Goal: Transaction & Acquisition: Purchase product/service

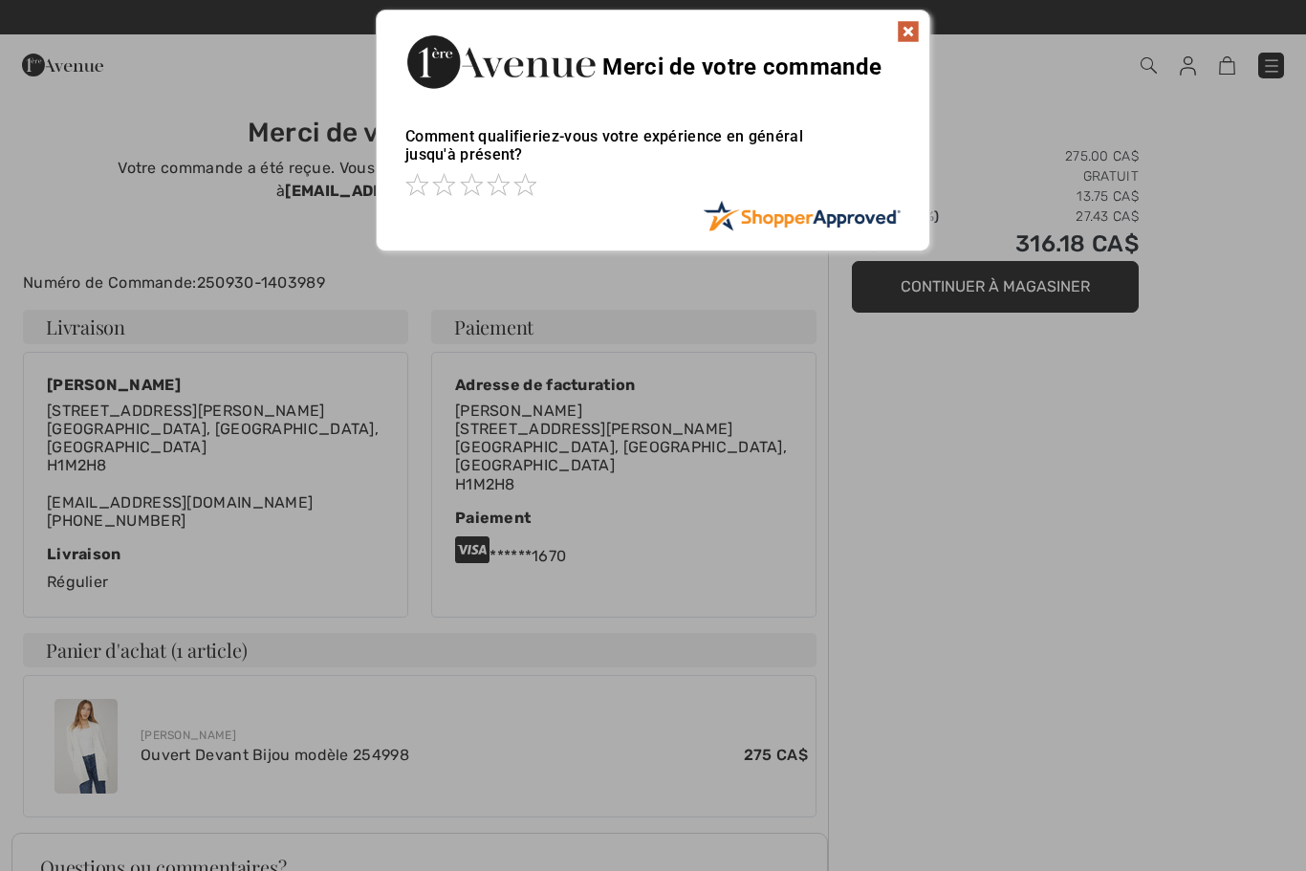
click at [1273, 65] on div "Sorry! Something went wrong. Close Merci de votre commande Comment qualifieriez…" at bounding box center [653, 130] width 1306 height 261
click at [915, 30] on img at bounding box center [907, 31] width 23 height 23
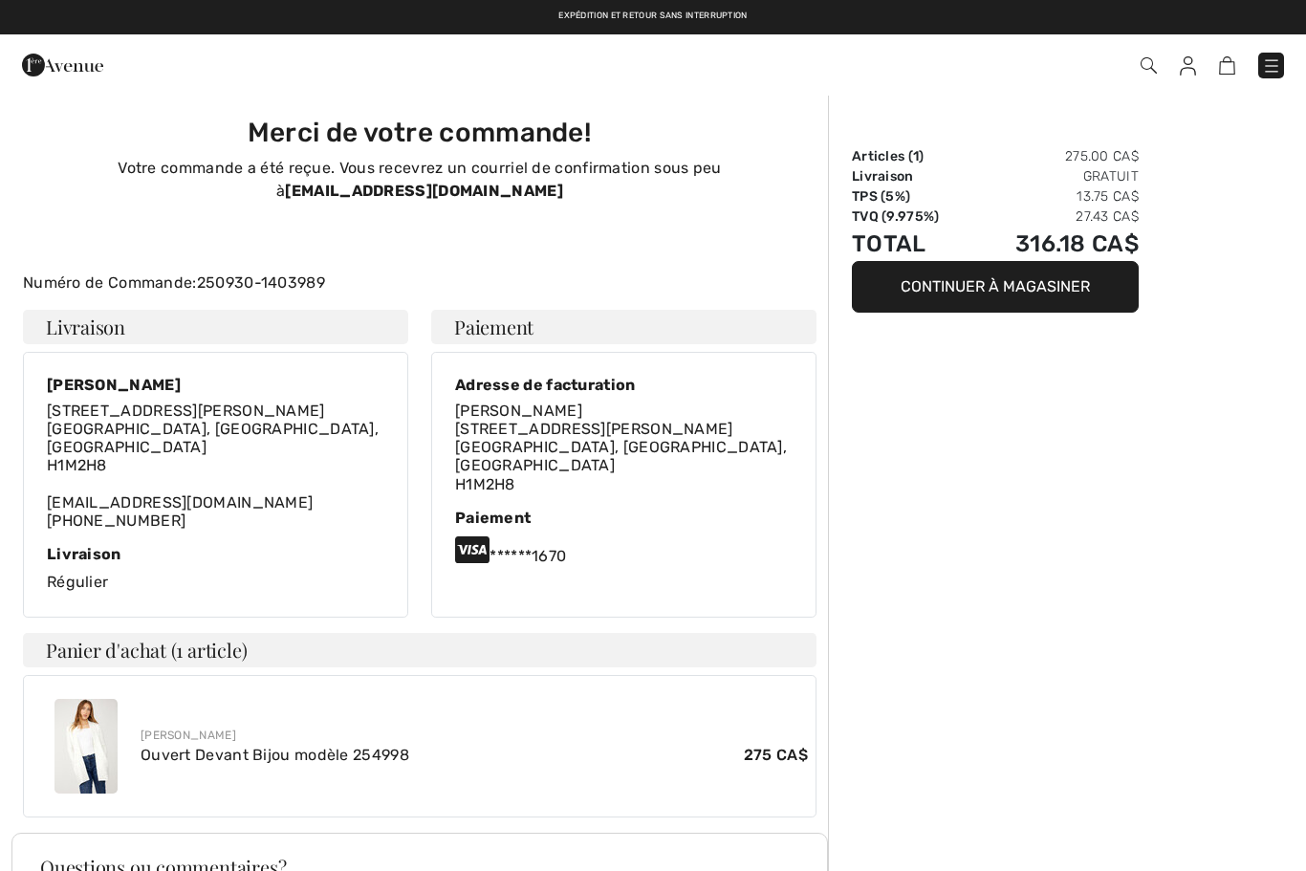
click at [1272, 61] on img at bounding box center [1271, 65] width 19 height 19
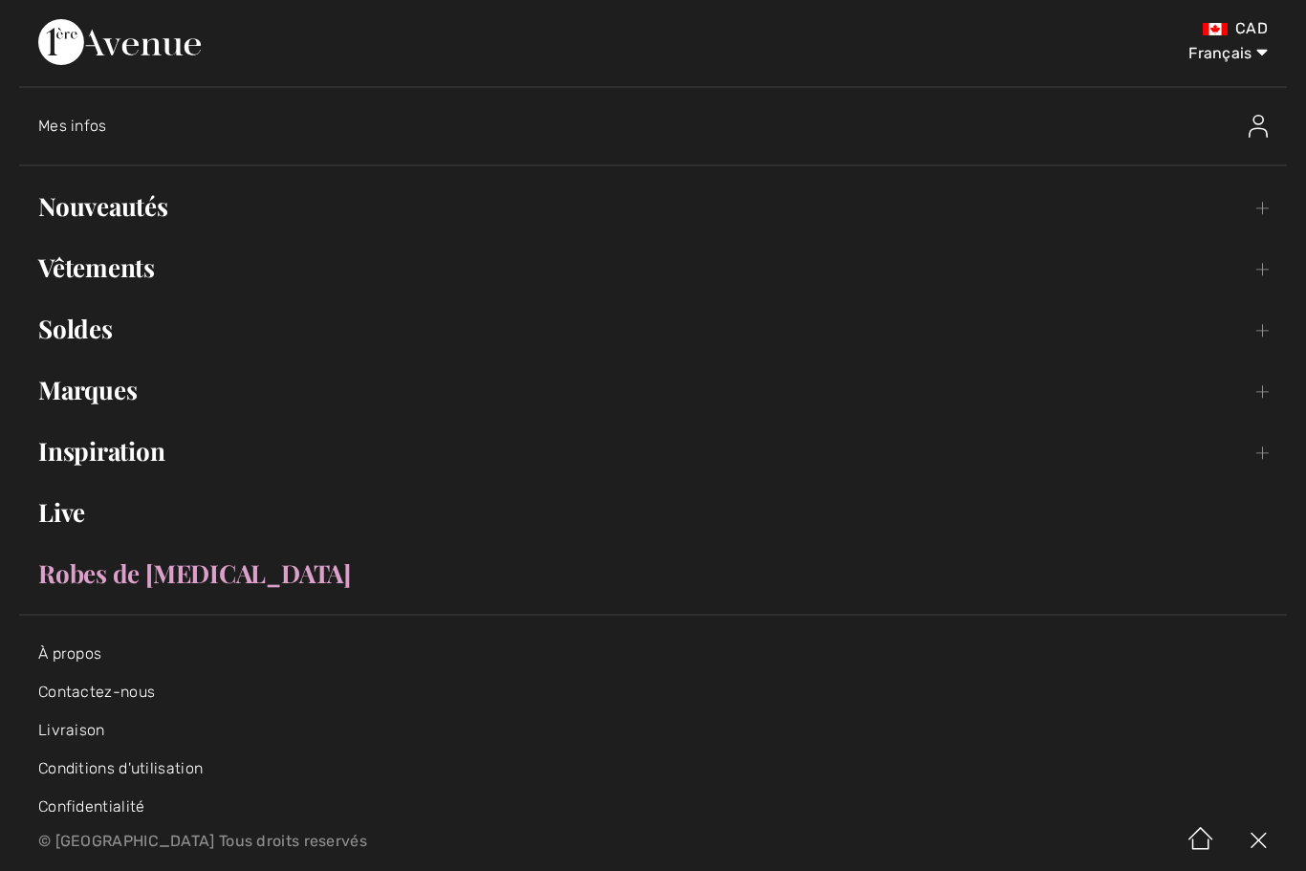
click at [150, 216] on link "Nouveautés Toggle submenu" at bounding box center [652, 206] width 1267 height 42
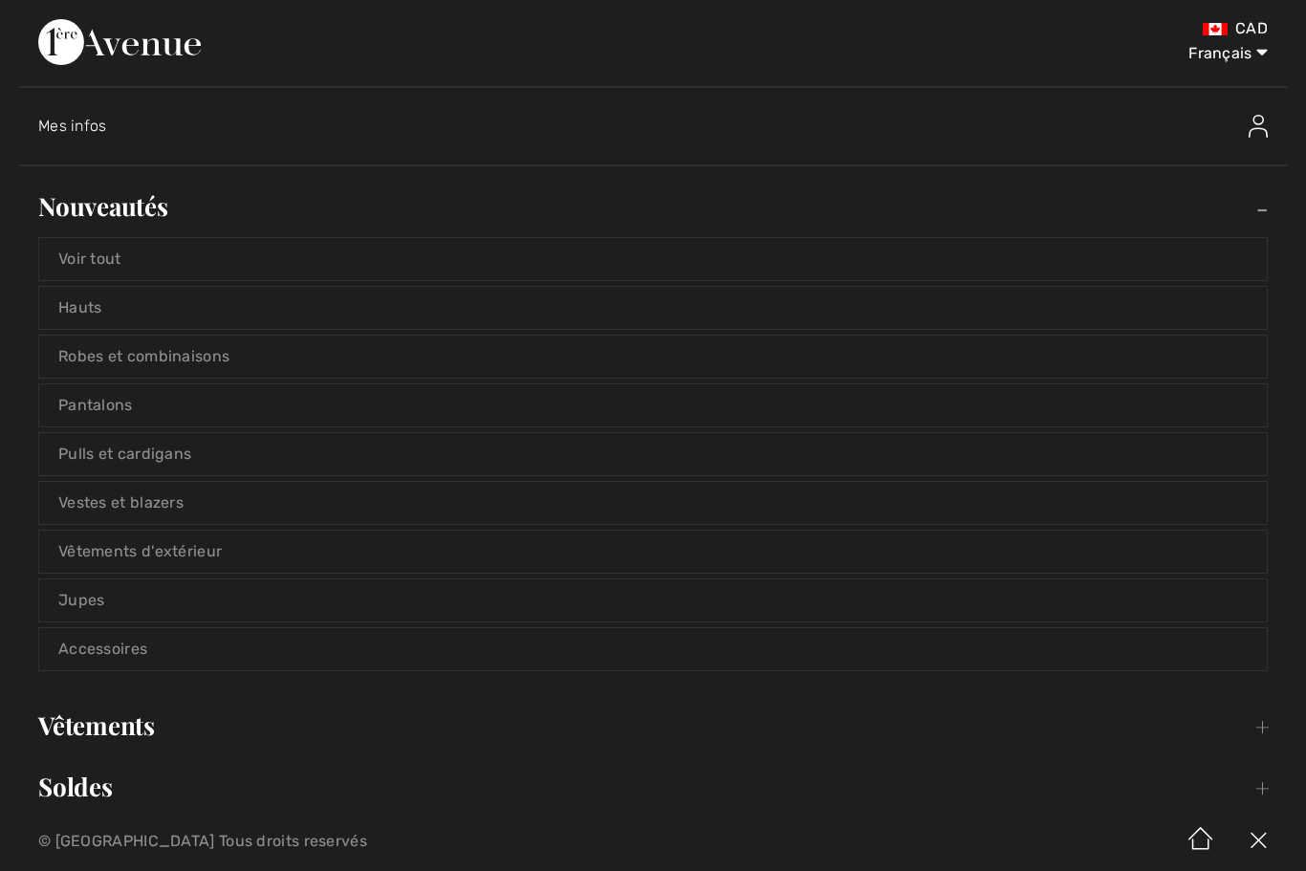
click at [220, 270] on link "Voir tout" at bounding box center [652, 259] width 1227 height 42
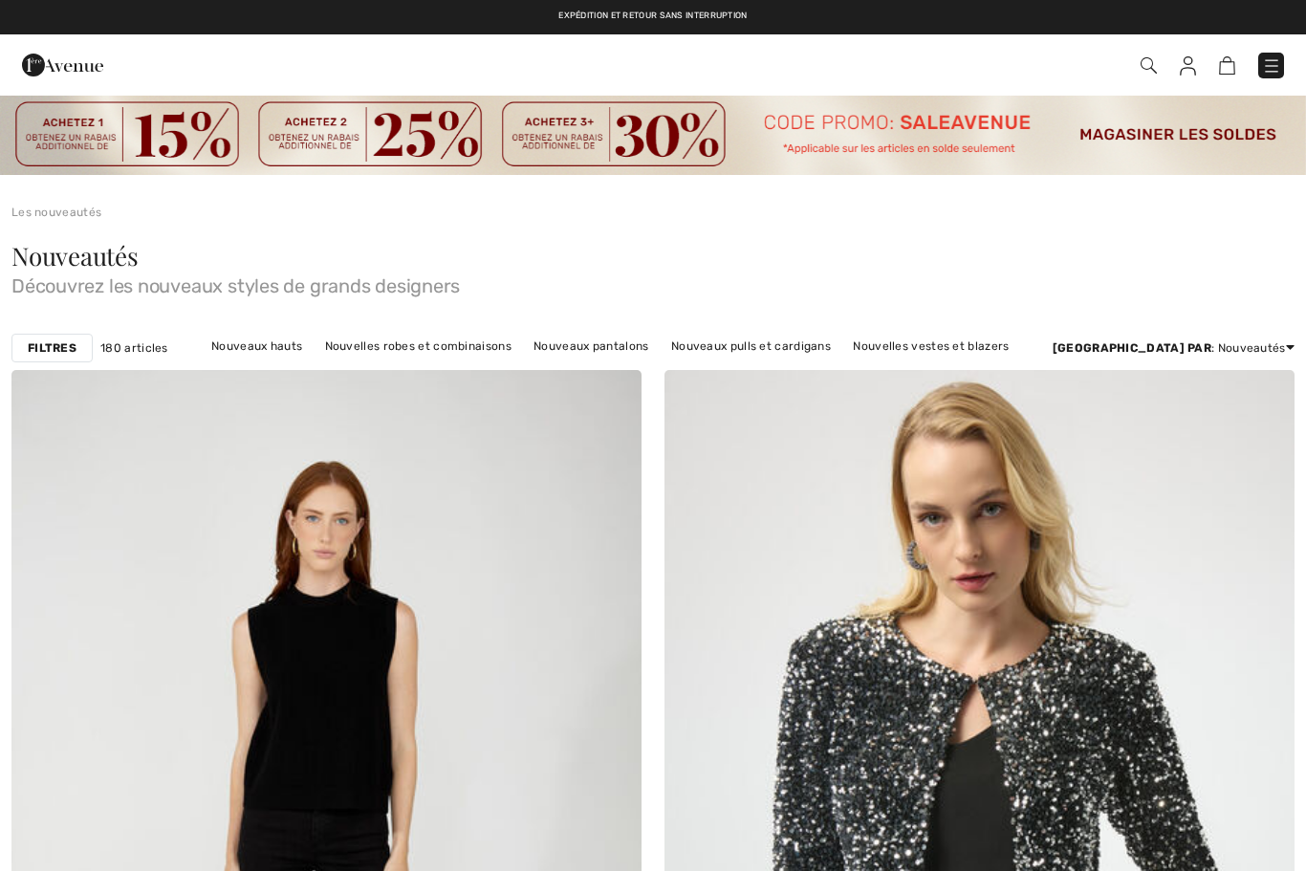
checkbox input "true"
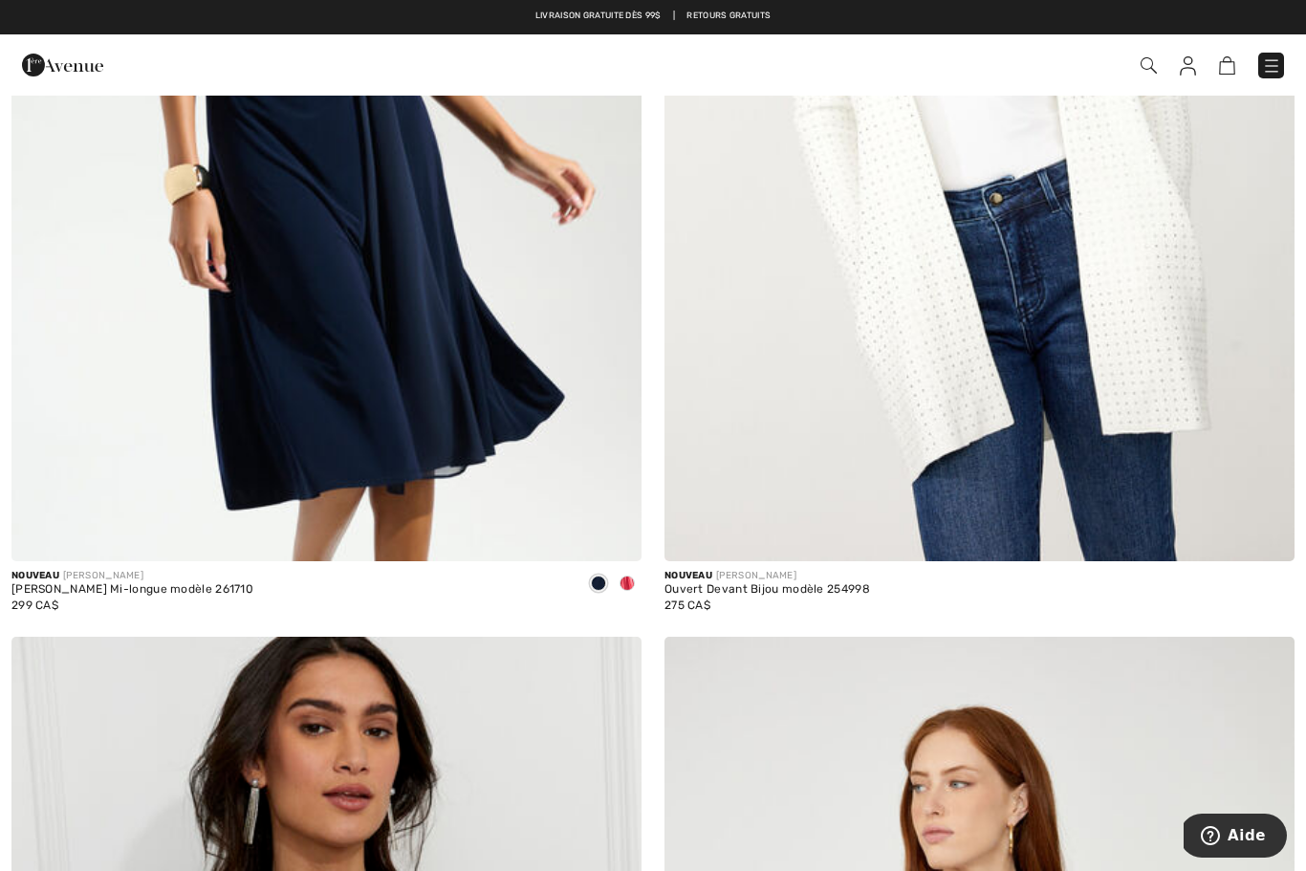
scroll to position [8038, 0]
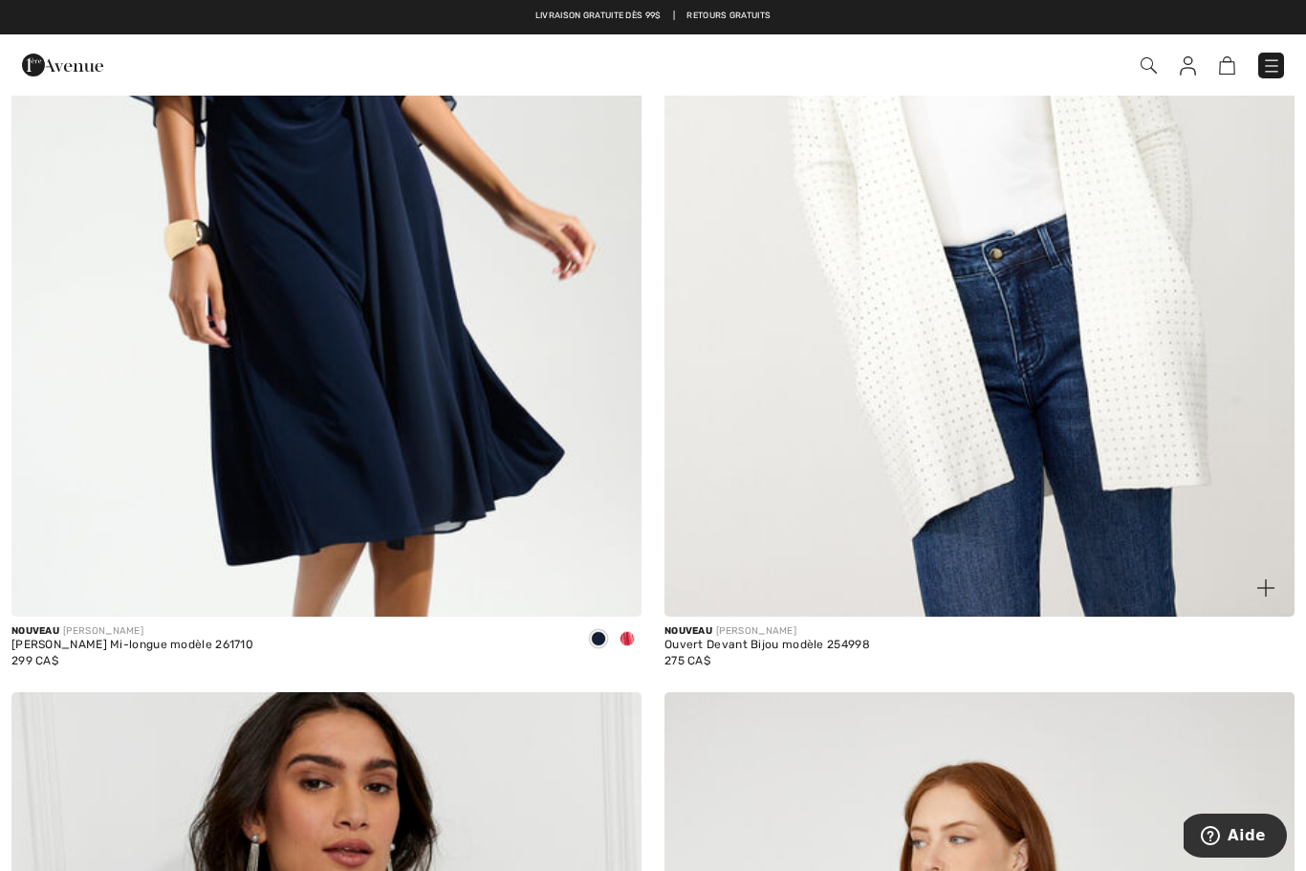
click at [1116, 341] on img at bounding box center [979, 144] width 630 height 945
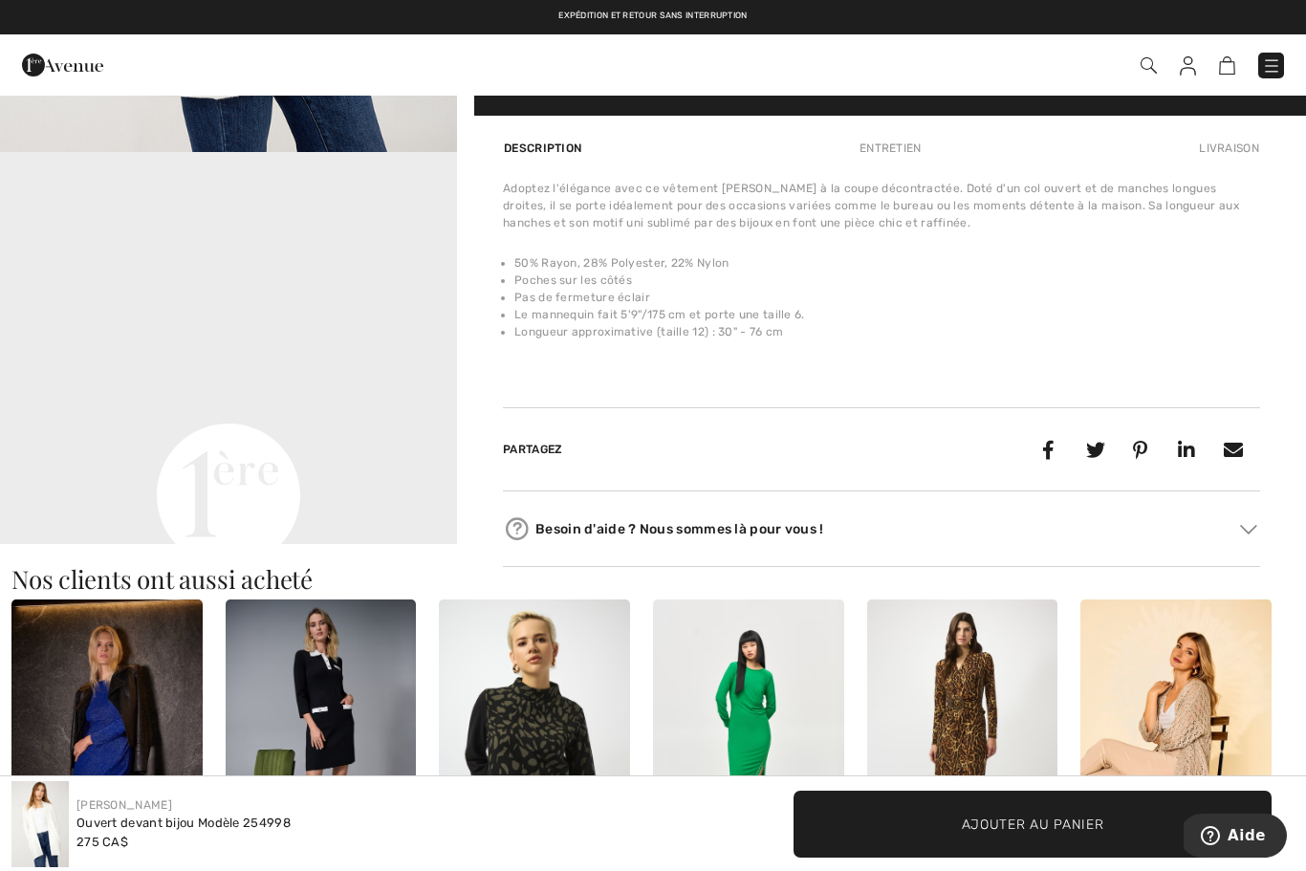
scroll to position [1308, 0]
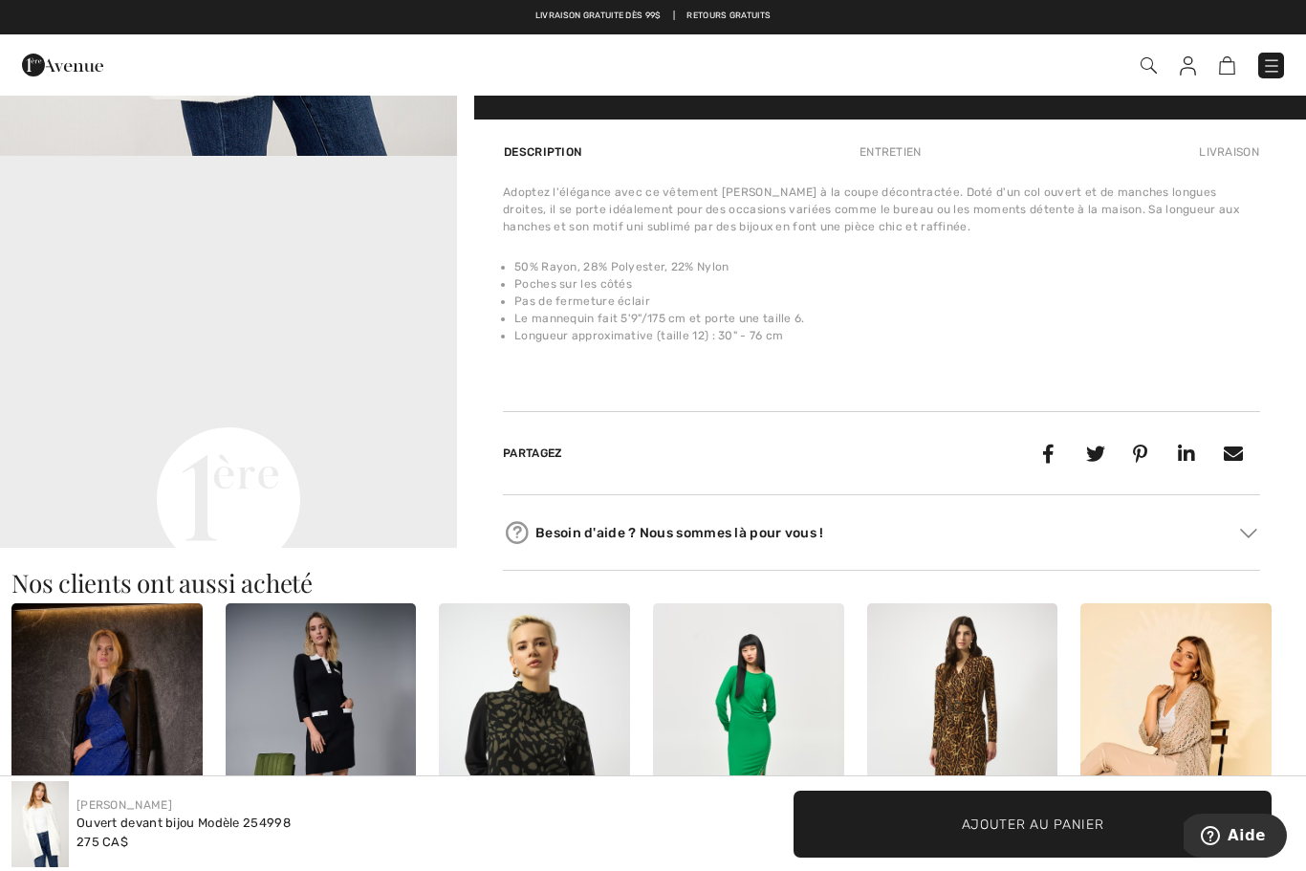
click at [159, 384] on video "Your browser does not support the video tag." at bounding box center [228, 270] width 457 height 228
click at [200, 367] on video "Your browser does not support the video tag." at bounding box center [228, 270] width 457 height 228
click at [193, 369] on video "Your browser does not support the video tag." at bounding box center [228, 270] width 457 height 228
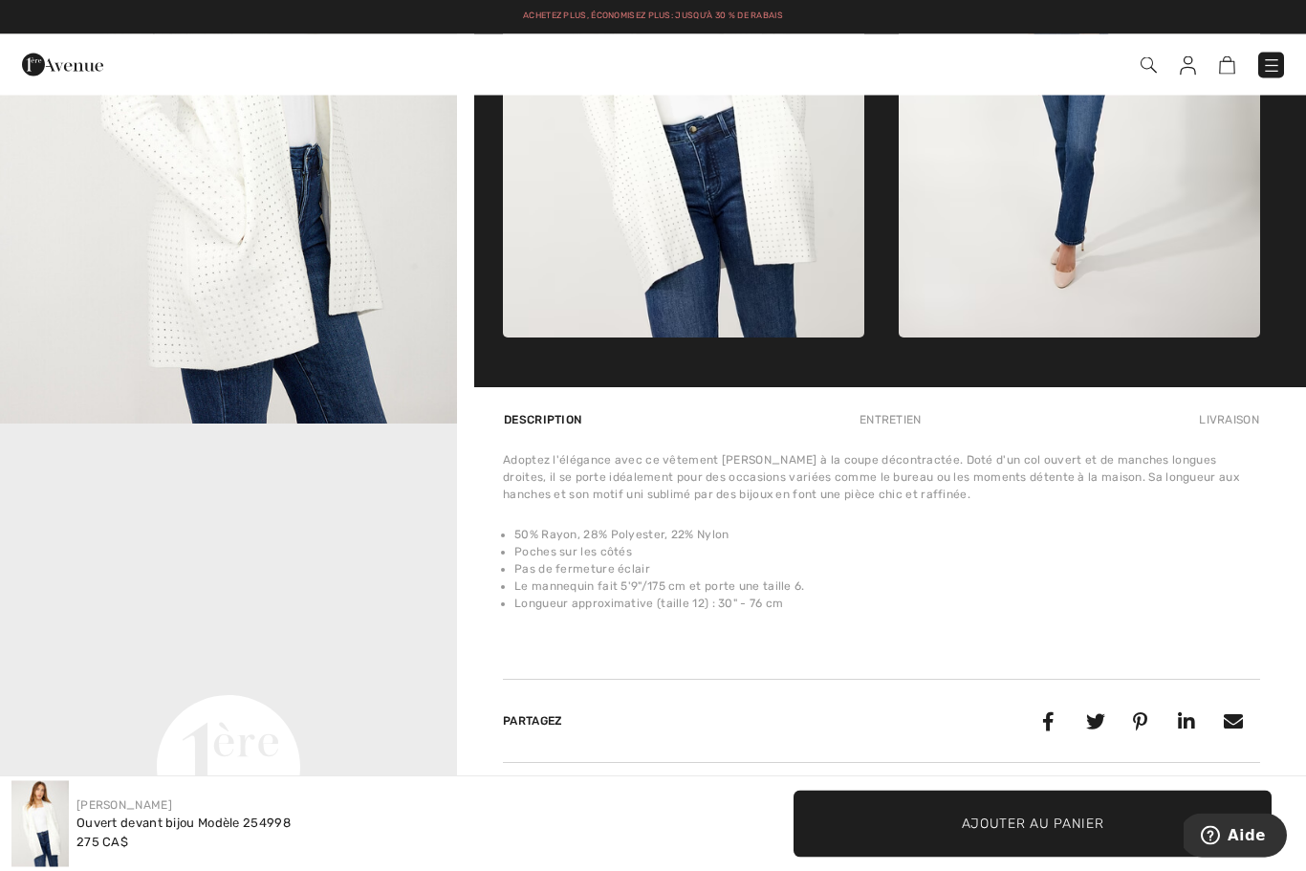
scroll to position [1018, 0]
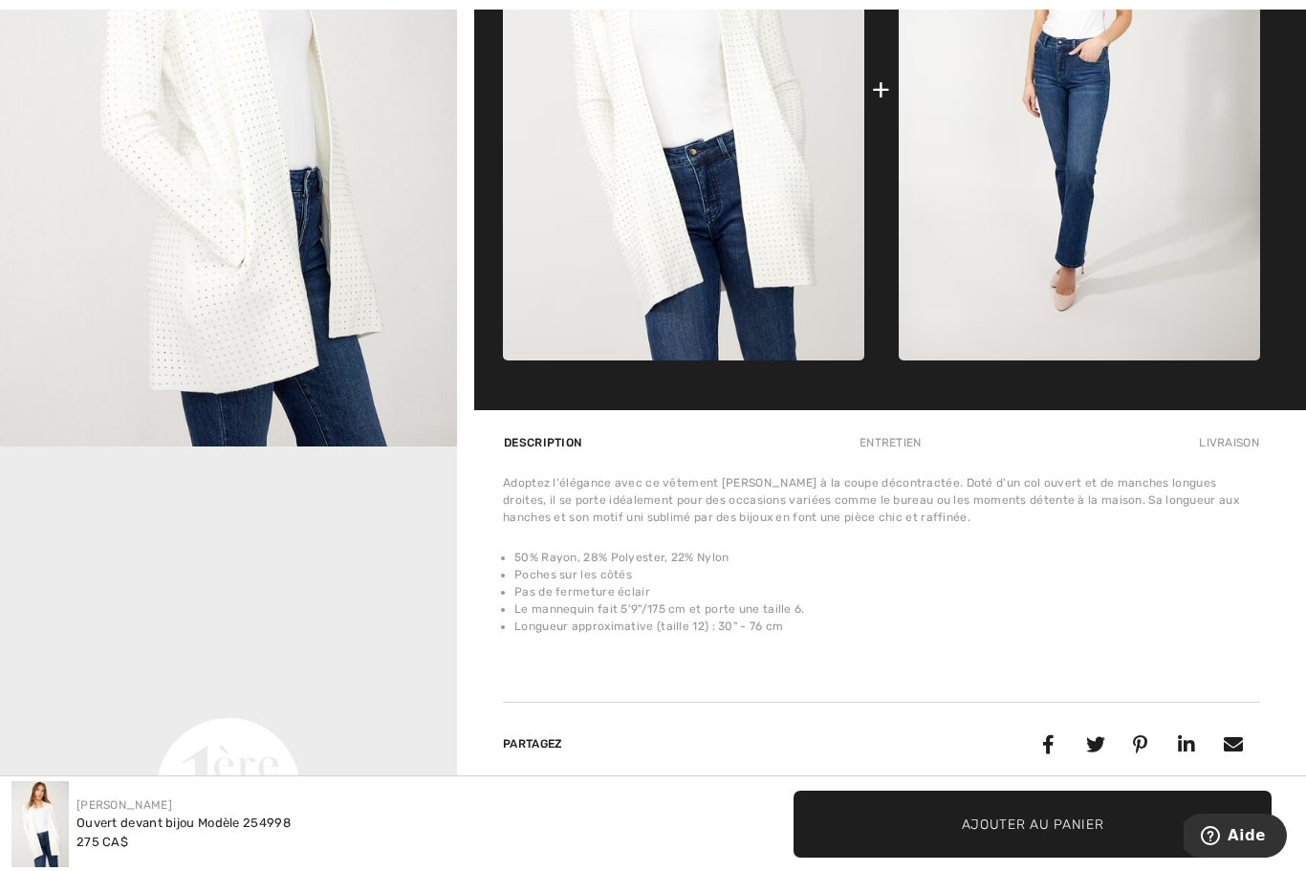
click at [365, 316] on img "2 / 4" at bounding box center [228, 103] width 457 height 685
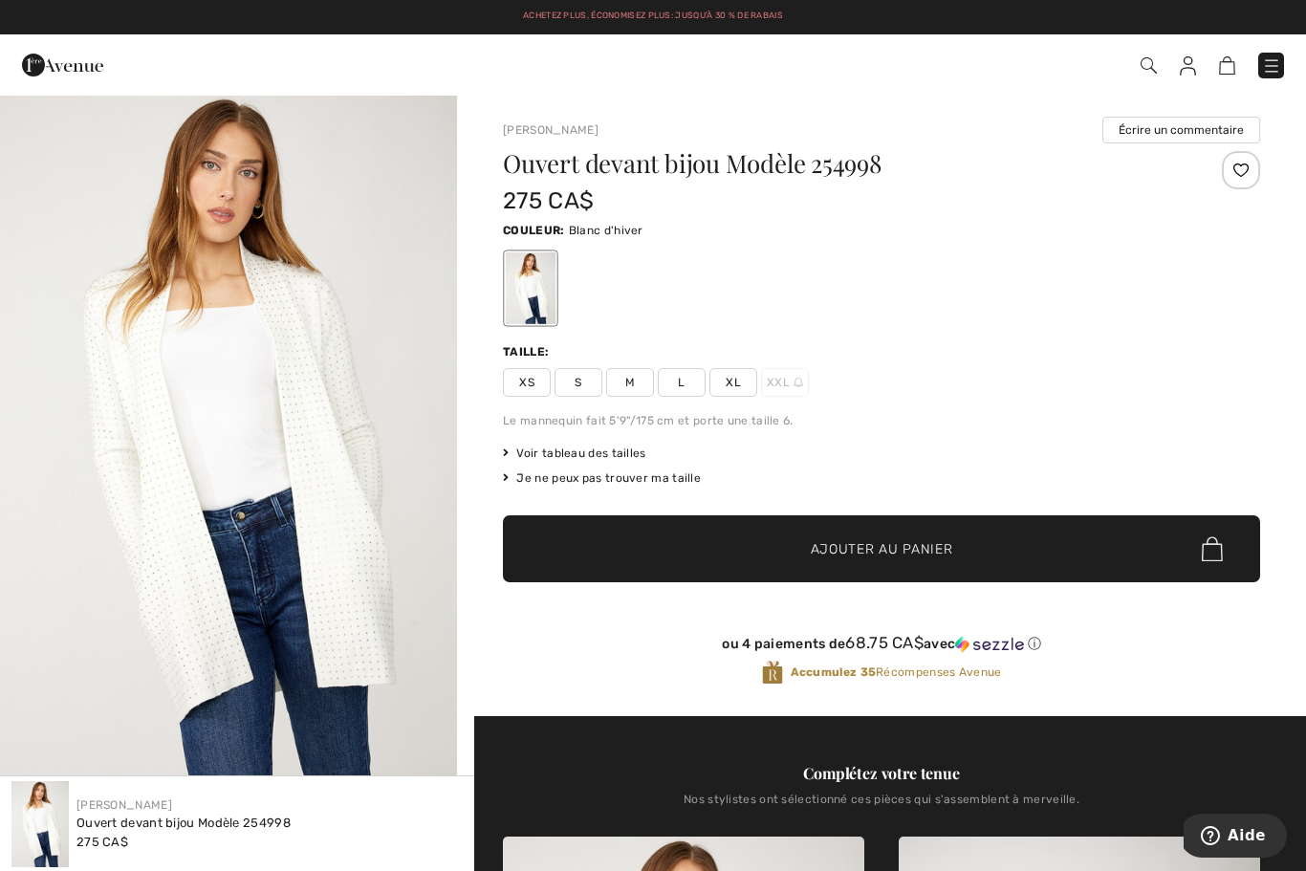
click at [1275, 62] on img at bounding box center [1271, 65] width 19 height 19
